Goal: Information Seeking & Learning: Learn about a topic

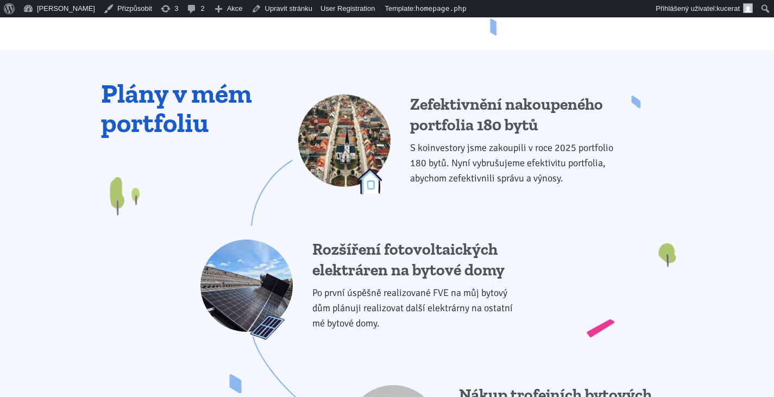
scroll to position [1086, 0]
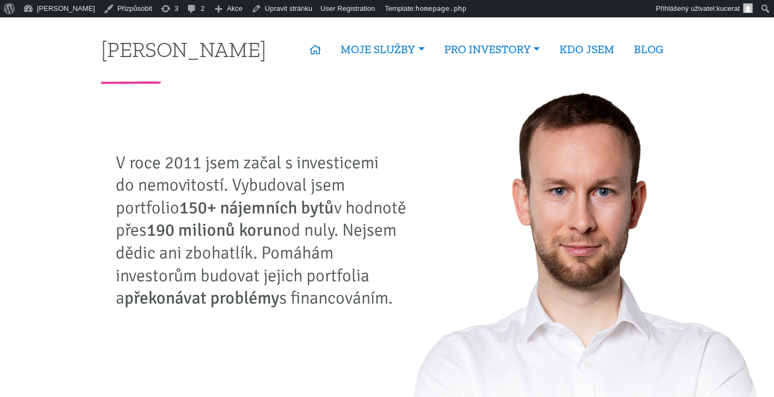
click at [448, 153] on img at bounding box center [581, 270] width 368 height 372
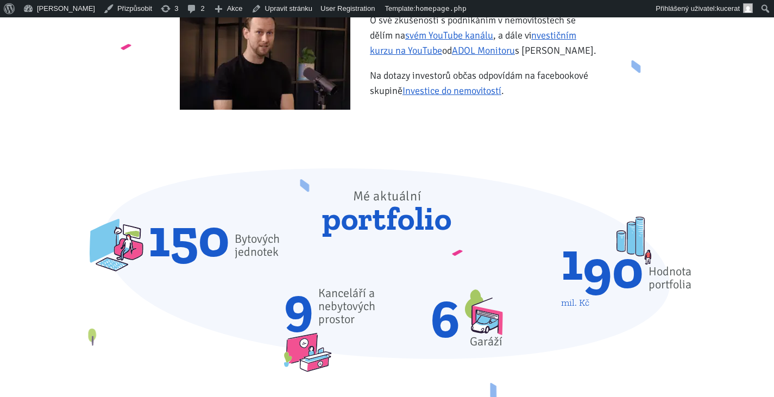
scroll to position [434, 0]
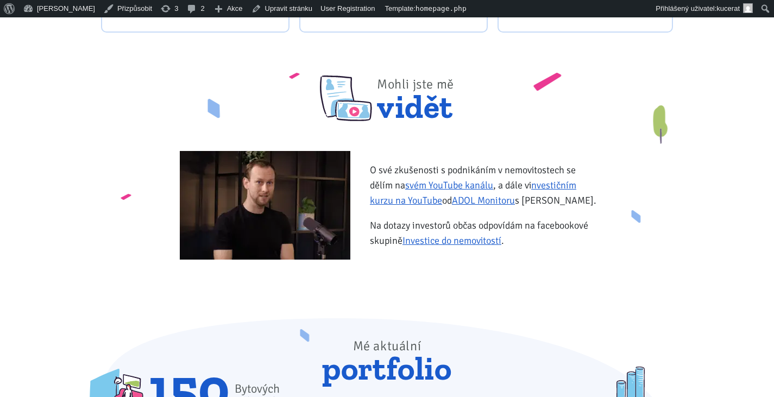
click at [304, 170] on img at bounding box center [265, 205] width 170 height 109
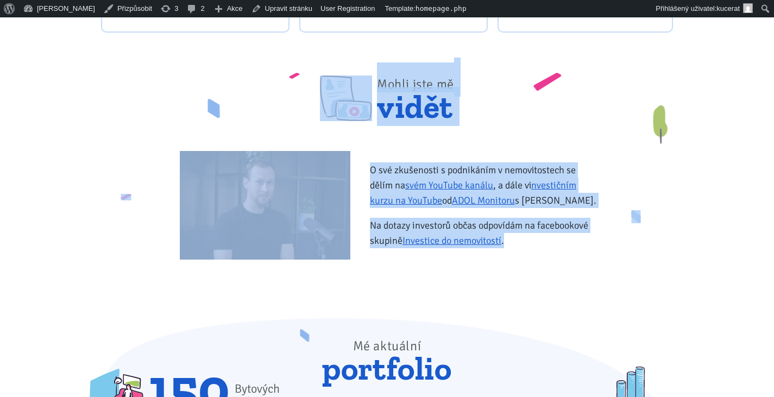
drag, startPoint x: 492, startPoint y: 313, endPoint x: 81, endPoint y: 115, distance: 456.3
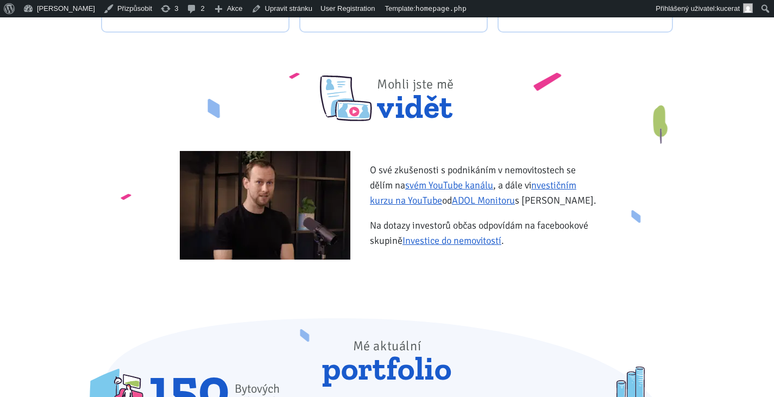
scroll to position [434, 0]
click at [252, 203] on img at bounding box center [265, 205] width 170 height 109
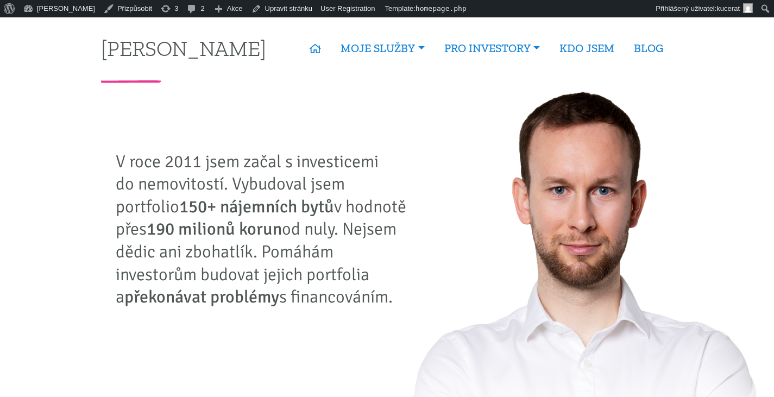
scroll to position [0, 0]
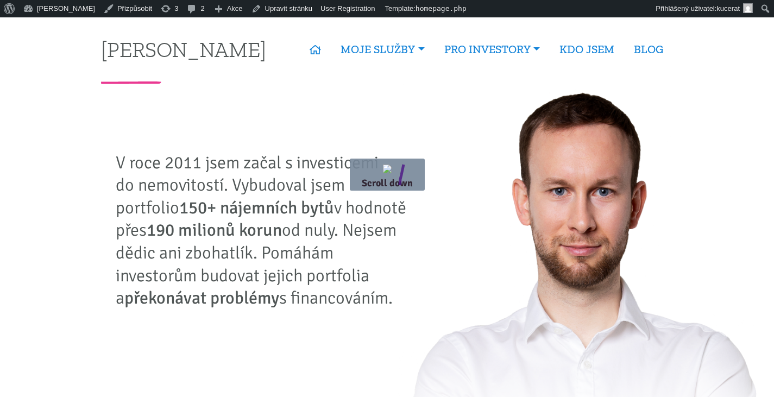
drag, startPoint x: 403, startPoint y: 164, endPoint x: 427, endPoint y: 194, distance: 37.9
